Goal: Navigation & Orientation: Understand site structure

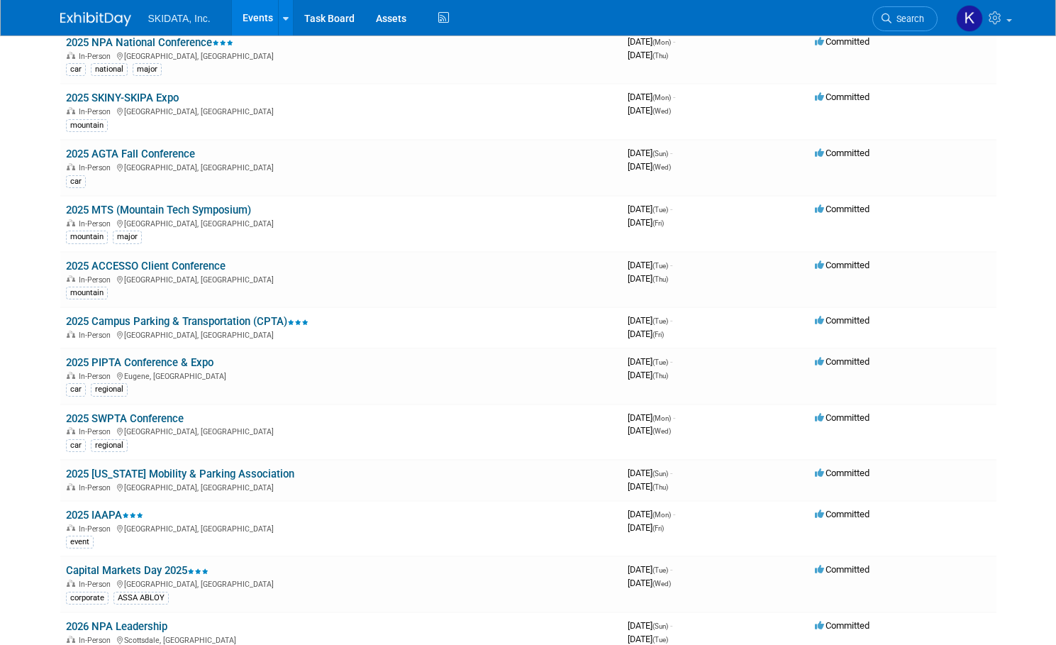
scroll to position [128, 0]
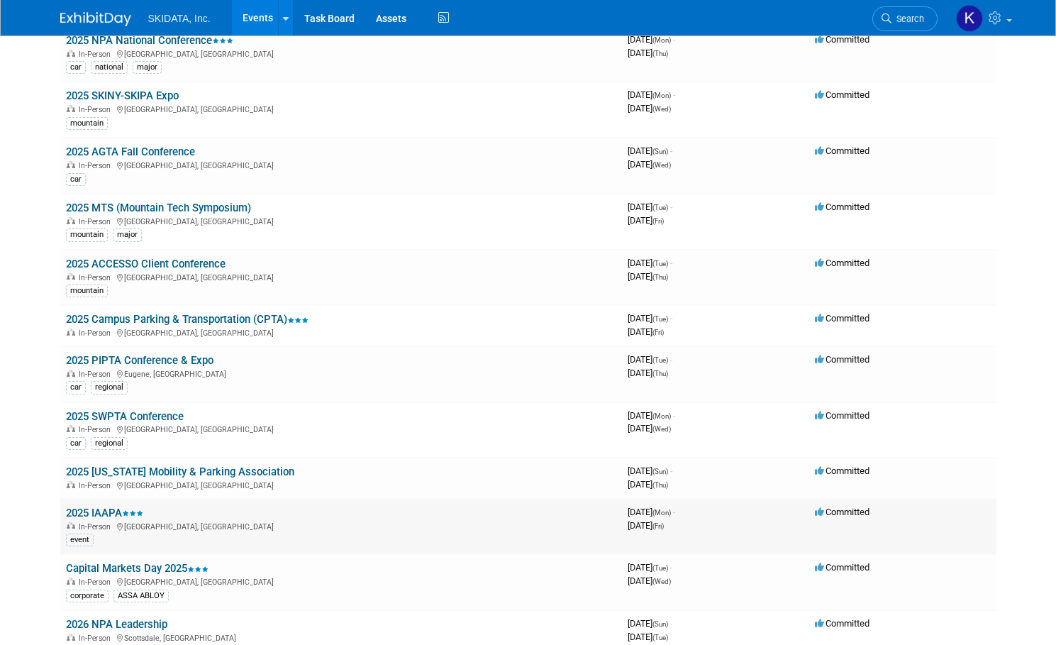
click at [99, 509] on link "2025 IAAPA" at bounding box center [104, 512] width 77 height 13
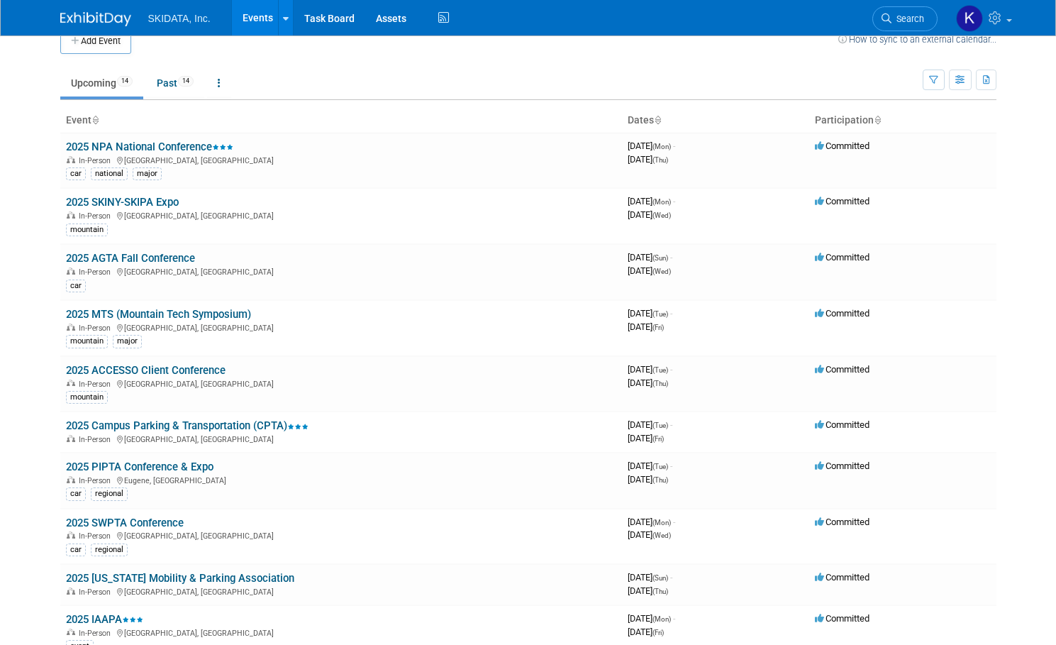
scroll to position [3, 0]
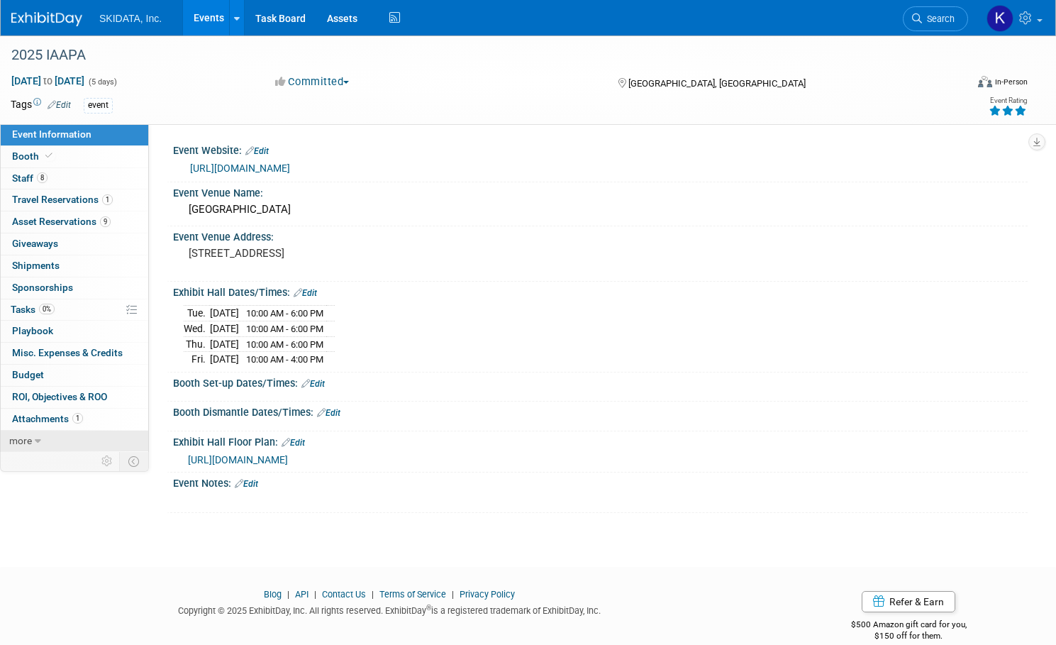
click at [32, 440] on span "more" at bounding box center [20, 440] width 23 height 11
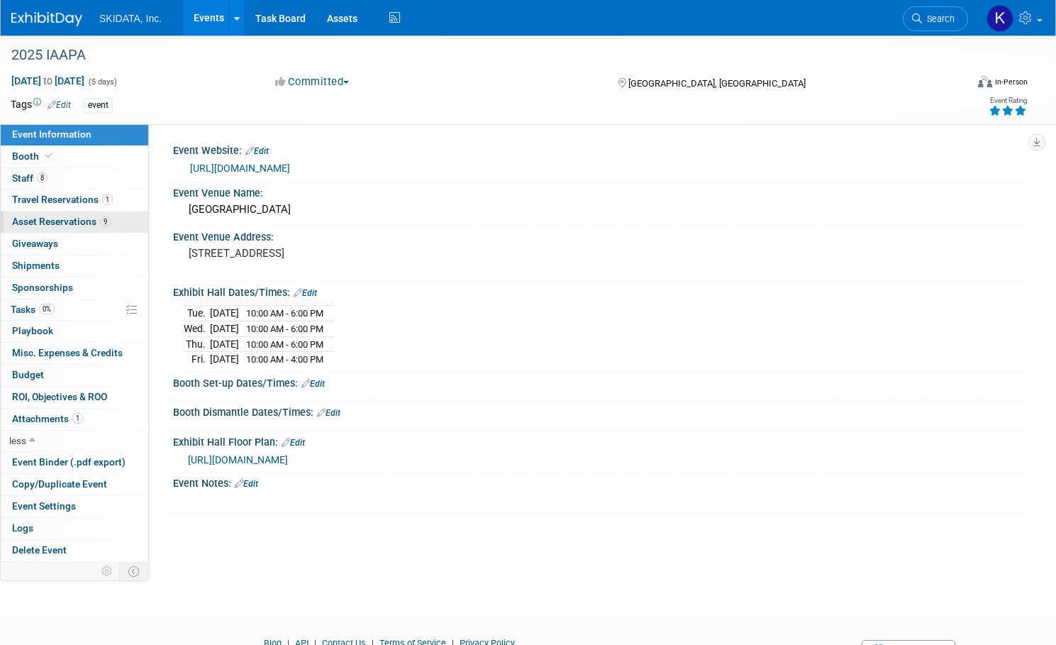
click at [75, 219] on span "Asset Reservations 9" at bounding box center [61, 221] width 99 height 11
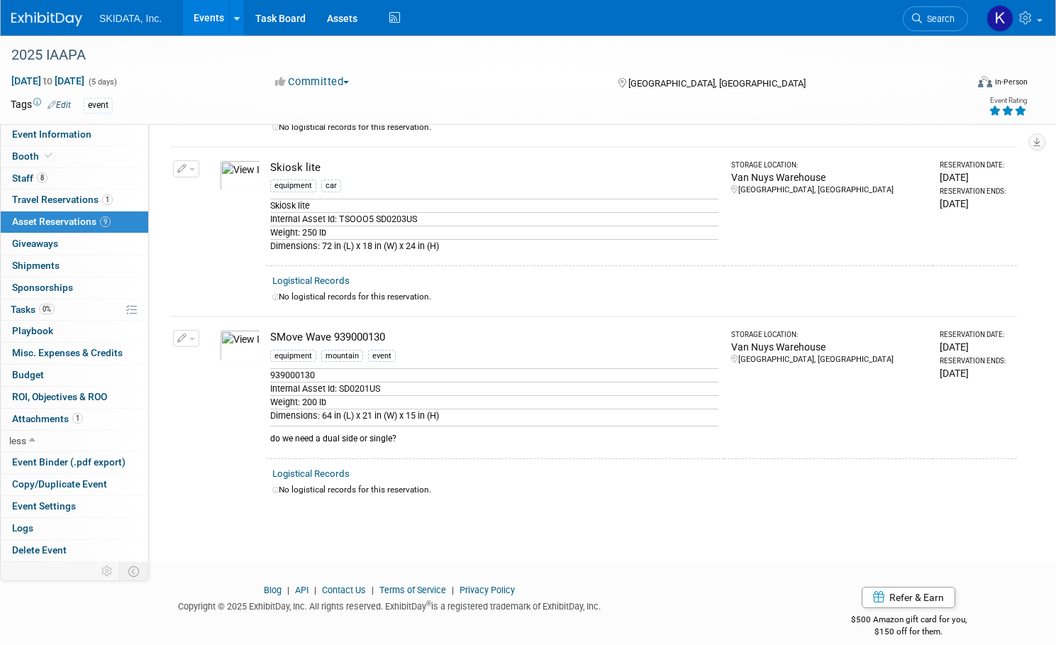
scroll to position [1158, 0]
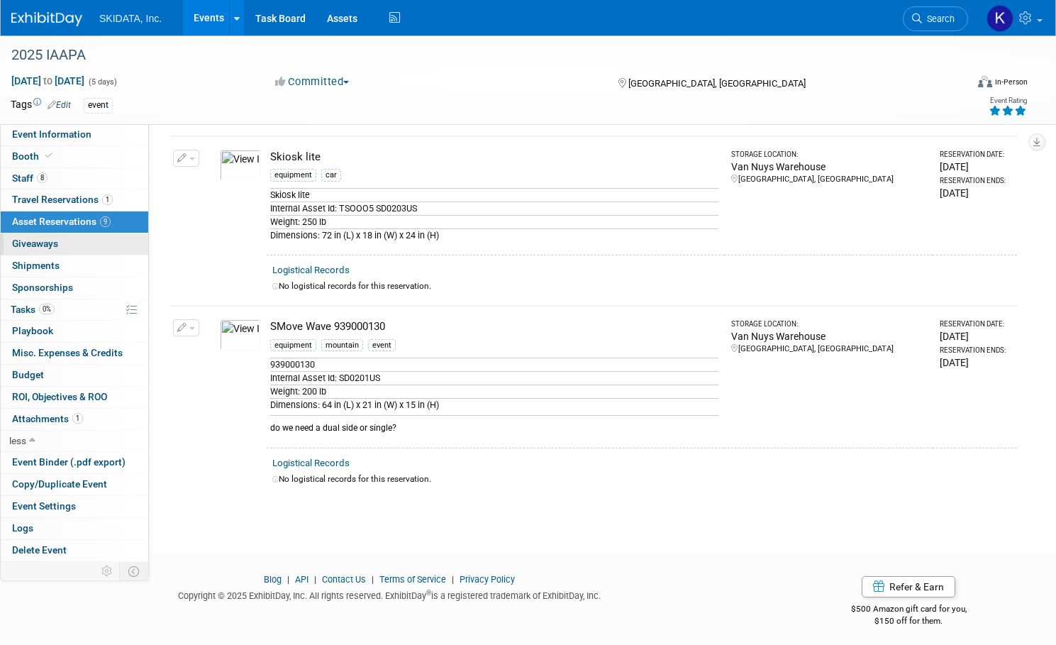
click at [58, 242] on span "Giveaways 0" at bounding box center [35, 243] width 46 height 11
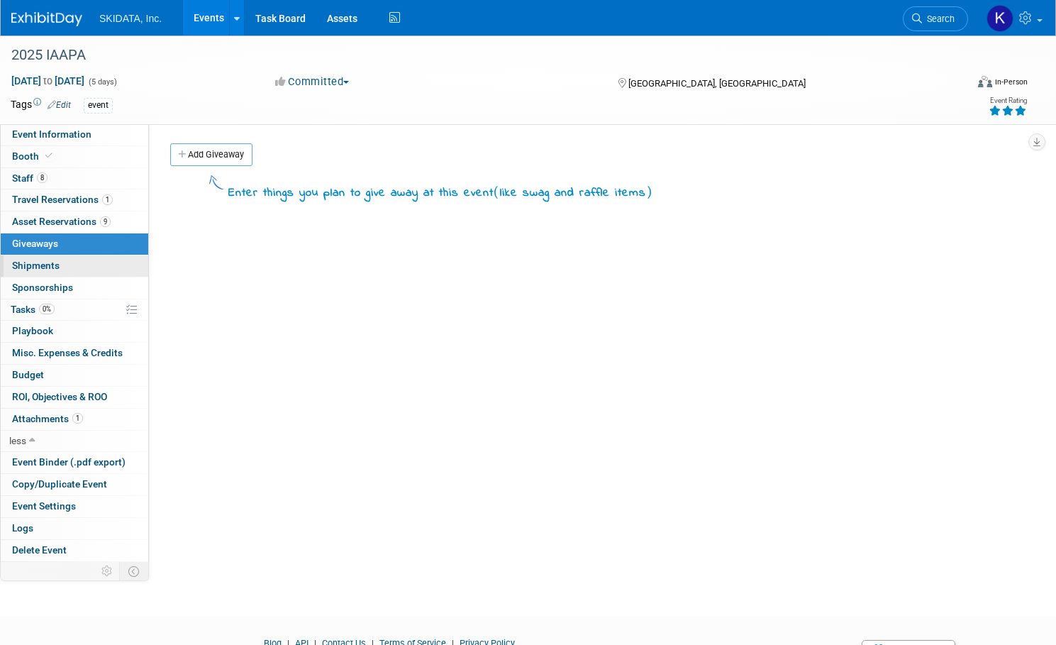
click at [60, 267] on span "Shipments 0" at bounding box center [36, 265] width 48 height 11
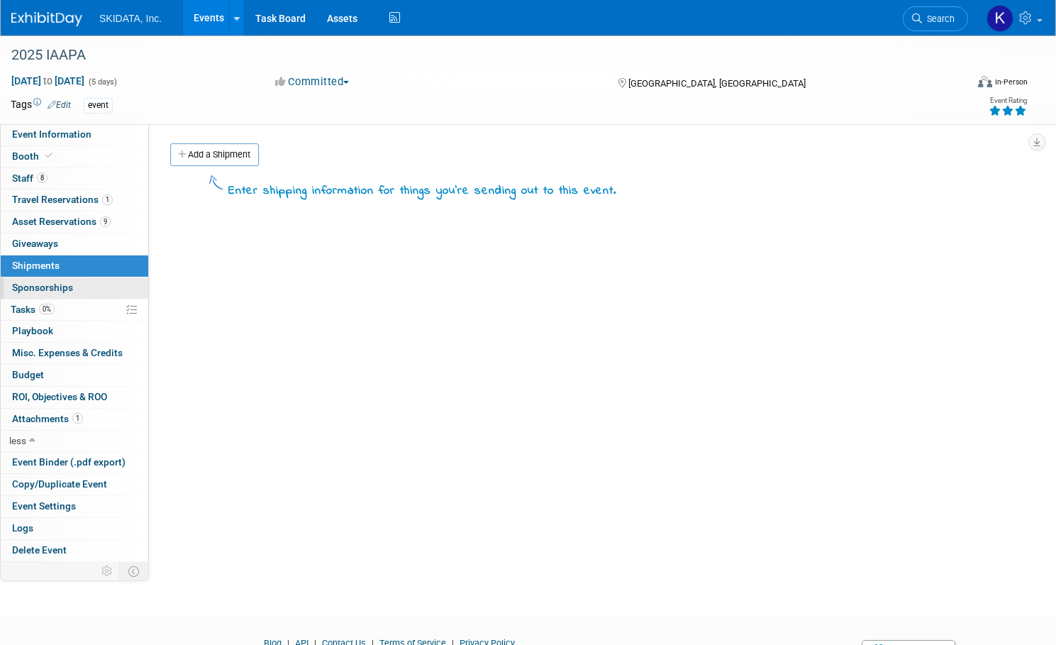
click at [73, 284] on span "Sponsorships 0" at bounding box center [42, 287] width 61 height 11
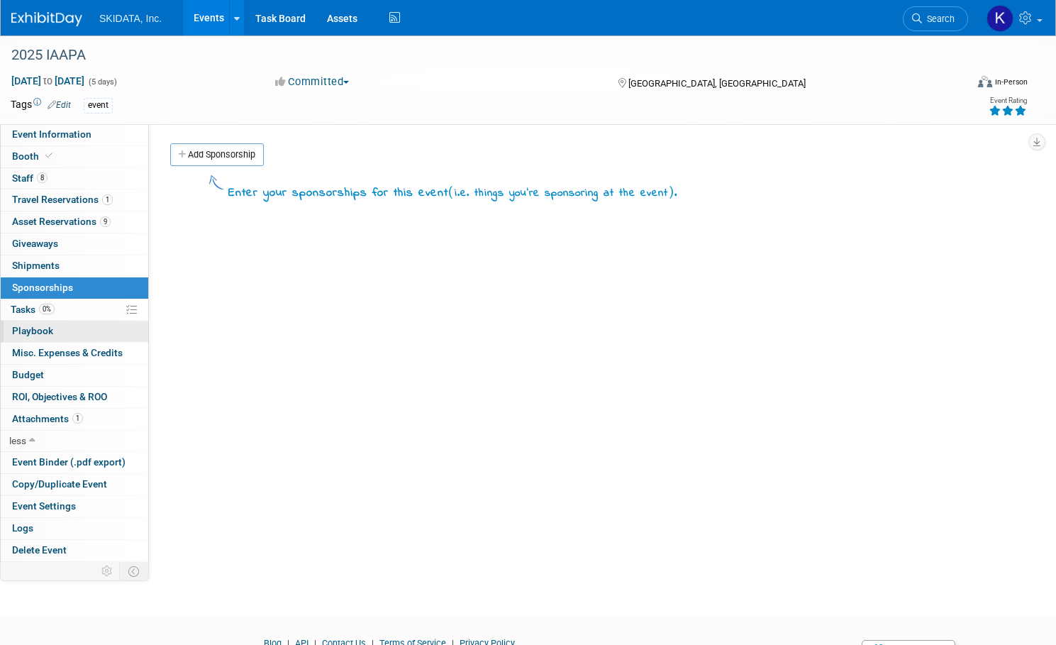
click at [53, 327] on span "Playbook 0" at bounding box center [32, 330] width 41 height 11
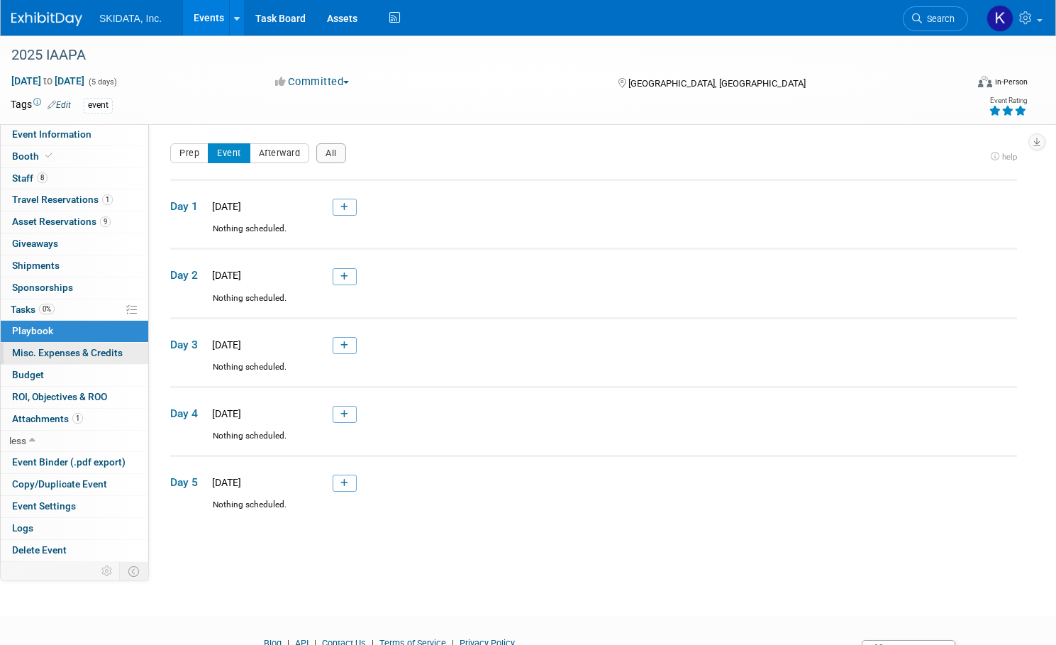
click at [94, 347] on span "Misc. Expenses & Credits 0" at bounding box center [67, 352] width 111 height 11
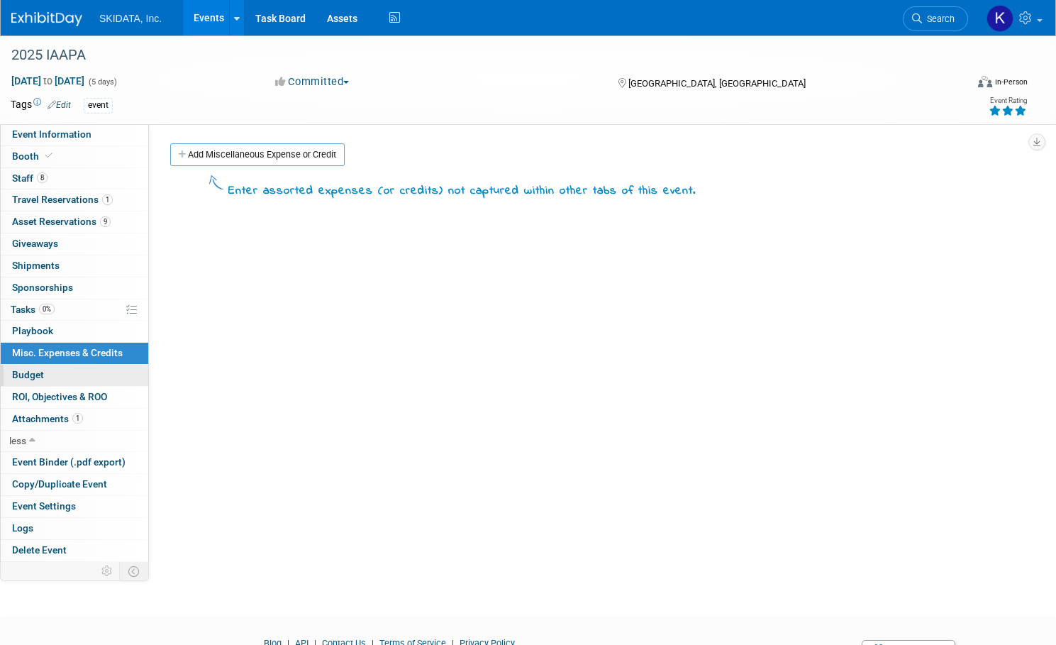
click at [44, 370] on span "Budget" at bounding box center [28, 374] width 32 height 11
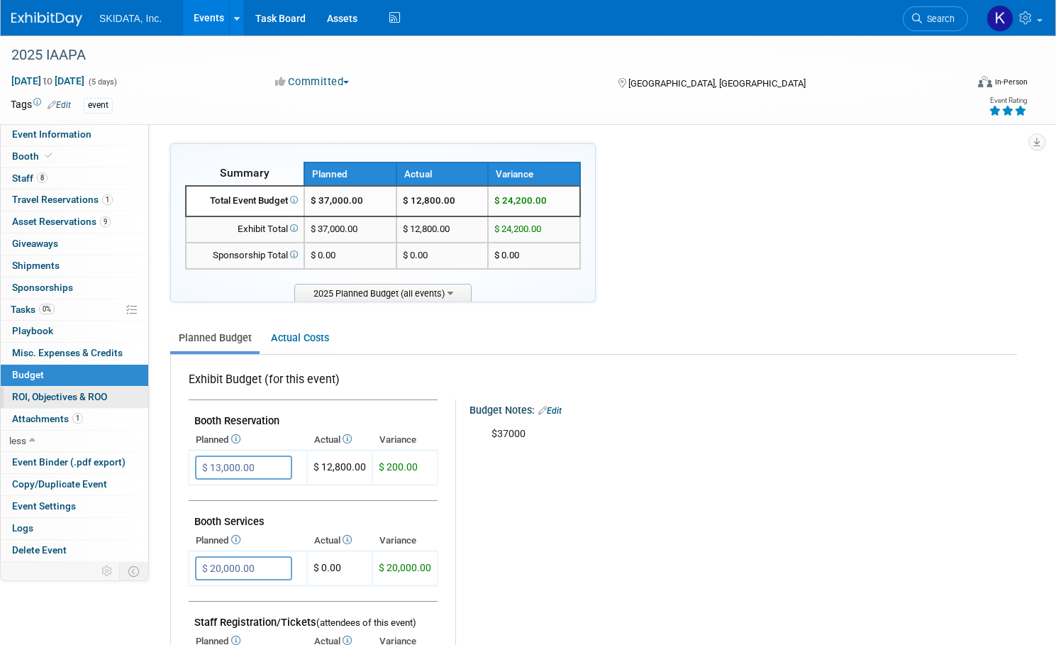
click at [92, 393] on span "ROI, Objectives & ROO 0" at bounding box center [59, 396] width 95 height 11
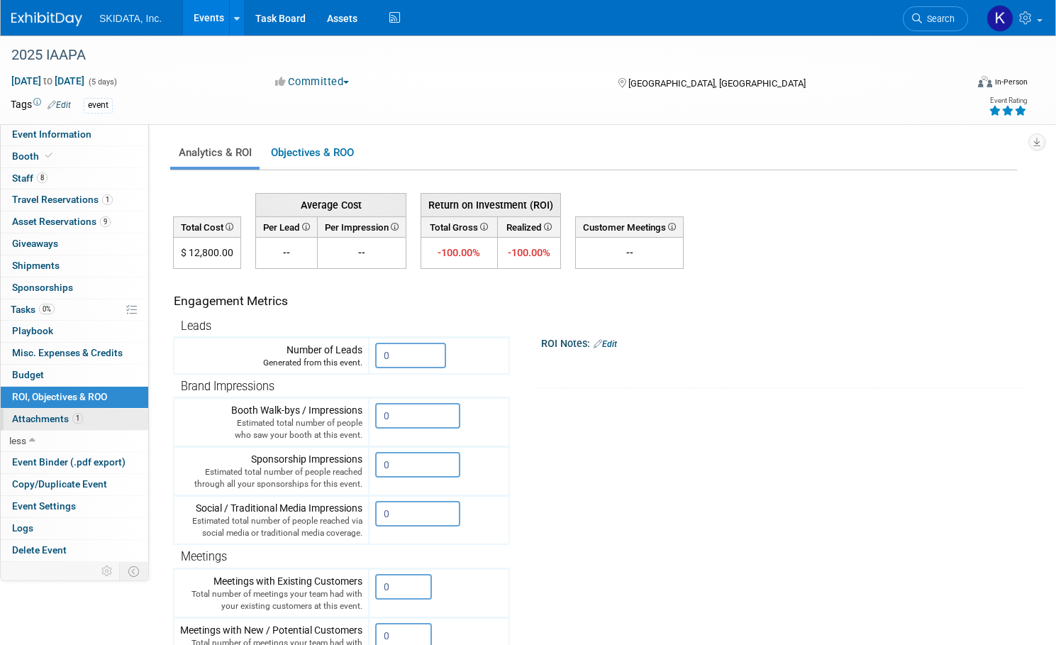
click at [83, 415] on span "Attachments 1" at bounding box center [47, 418] width 71 height 11
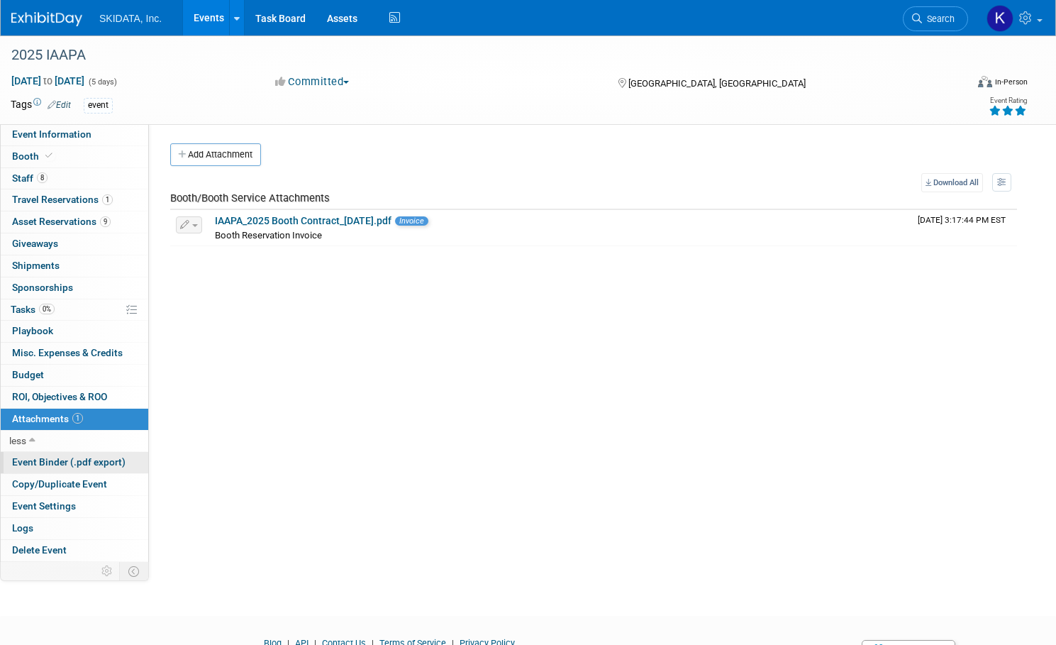
click at [82, 457] on span "Event Binder (.pdf export)" at bounding box center [69, 461] width 114 height 11
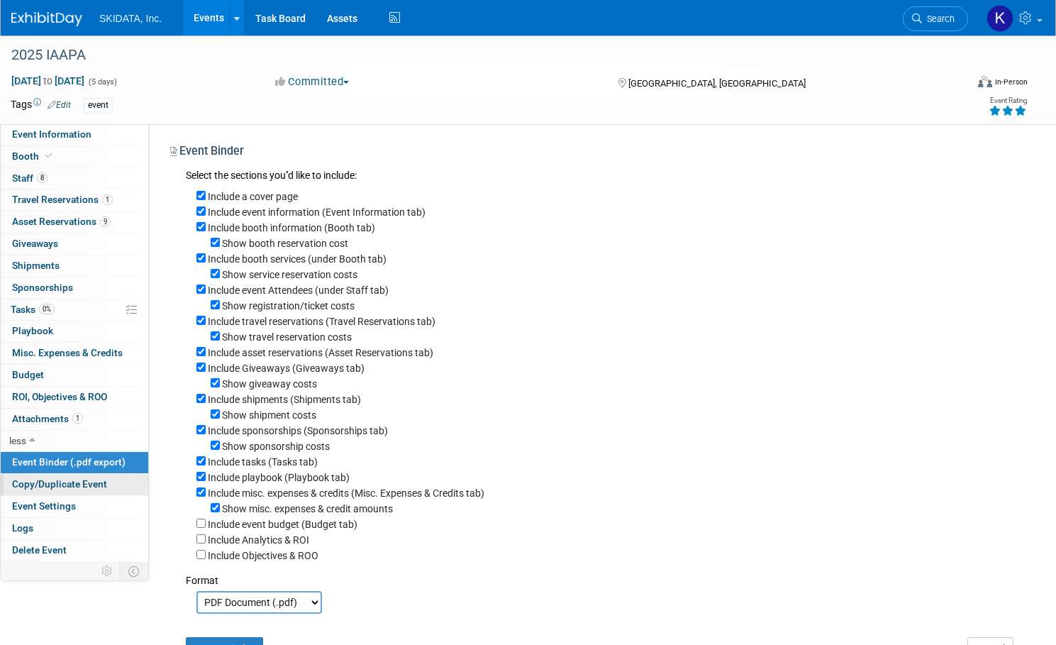
click at [102, 480] on span "Copy/Duplicate Event" at bounding box center [59, 483] width 95 height 11
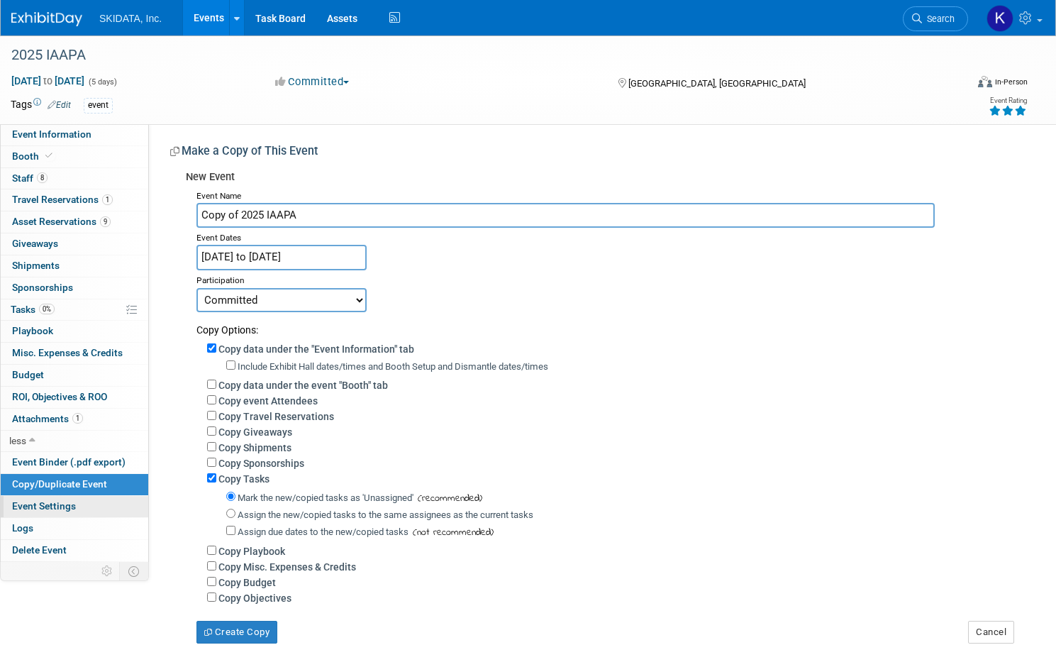
click at [76, 500] on span "Event Settings" at bounding box center [44, 505] width 64 height 11
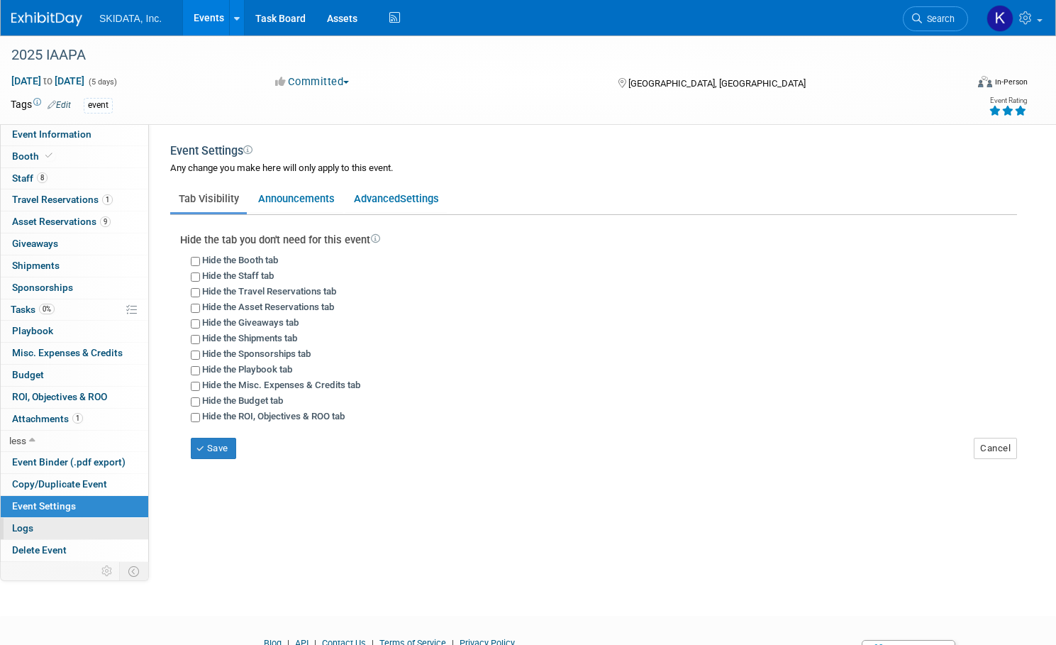
click at [33, 526] on span "Logs" at bounding box center [22, 527] width 21 height 11
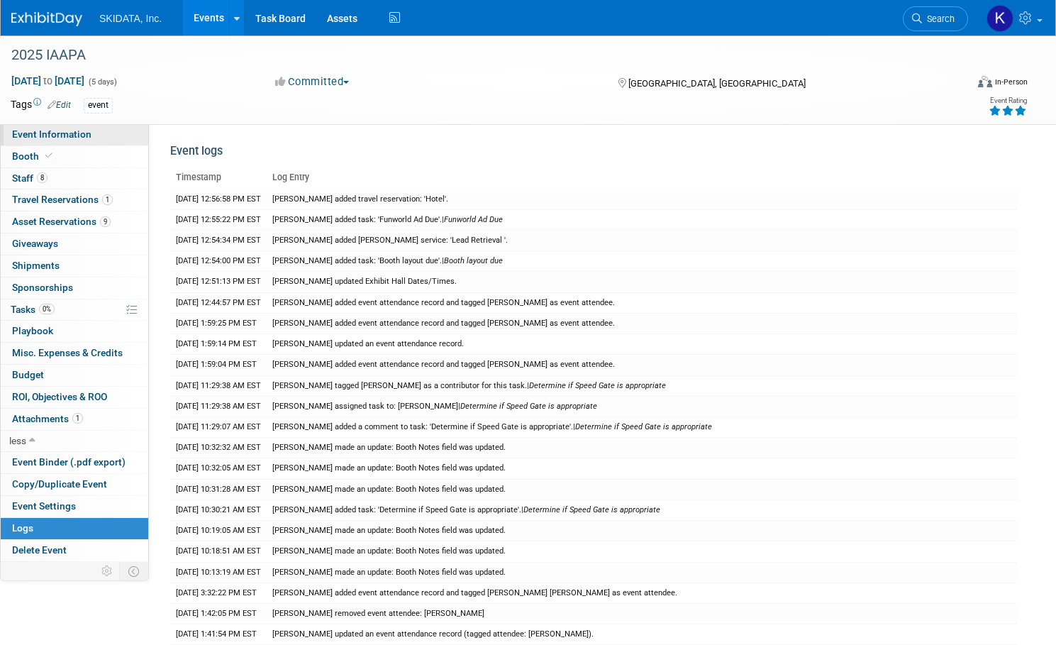
click at [75, 133] on span "Event Information" at bounding box center [51, 133] width 79 height 11
